Goal: Check status: Check status

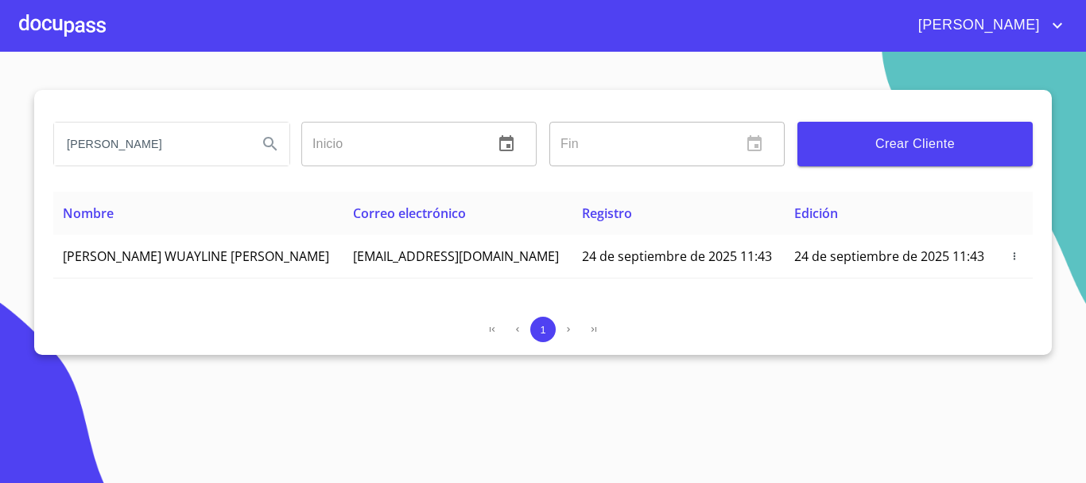
click at [180, 149] on input "[PERSON_NAME]" at bounding box center [149, 143] width 191 height 43
click at [84, 30] on div at bounding box center [62, 25] width 87 height 51
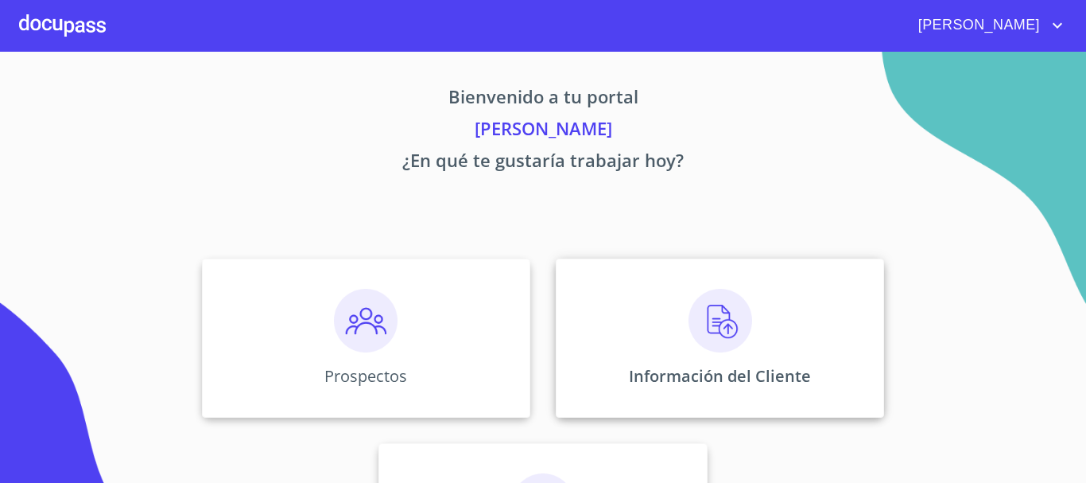
click at [699, 312] on img at bounding box center [721, 321] width 64 height 64
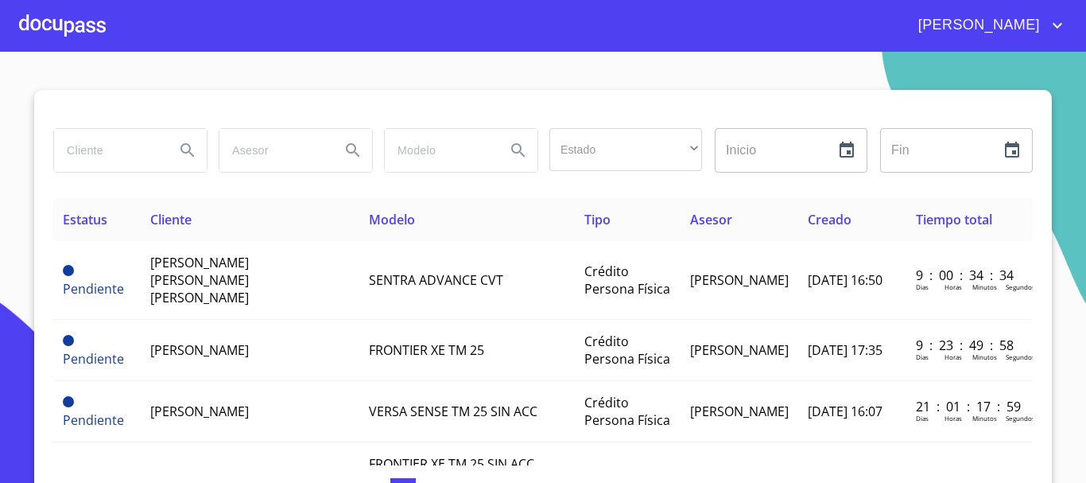
click at [131, 145] on input "search" at bounding box center [108, 150] width 108 height 43
type input "[PERSON_NAME]"
click at [195, 153] on button "Search" at bounding box center [188, 150] width 38 height 38
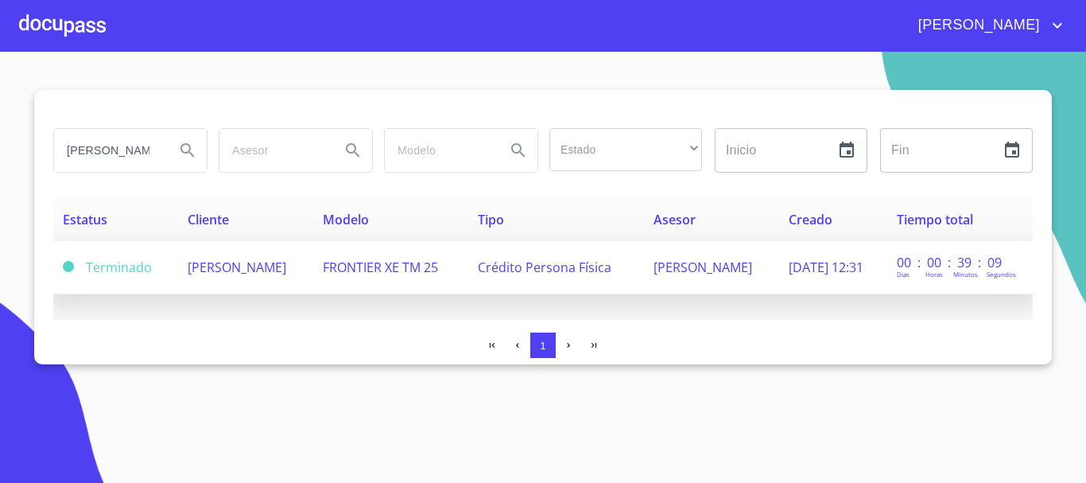
click at [239, 272] on span "[PERSON_NAME]" at bounding box center [237, 266] width 99 height 17
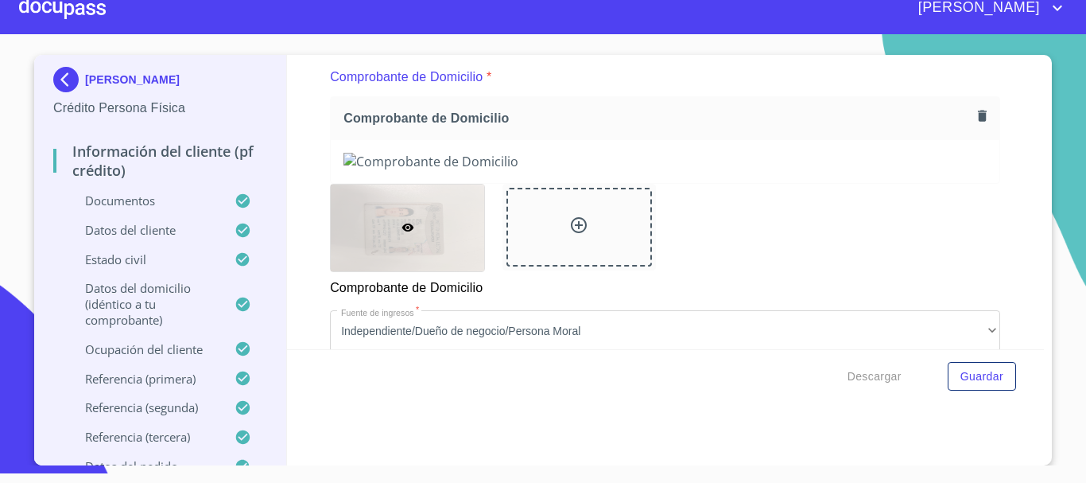
scroll to position [429, 0]
